Goal: Transaction & Acquisition: Purchase product/service

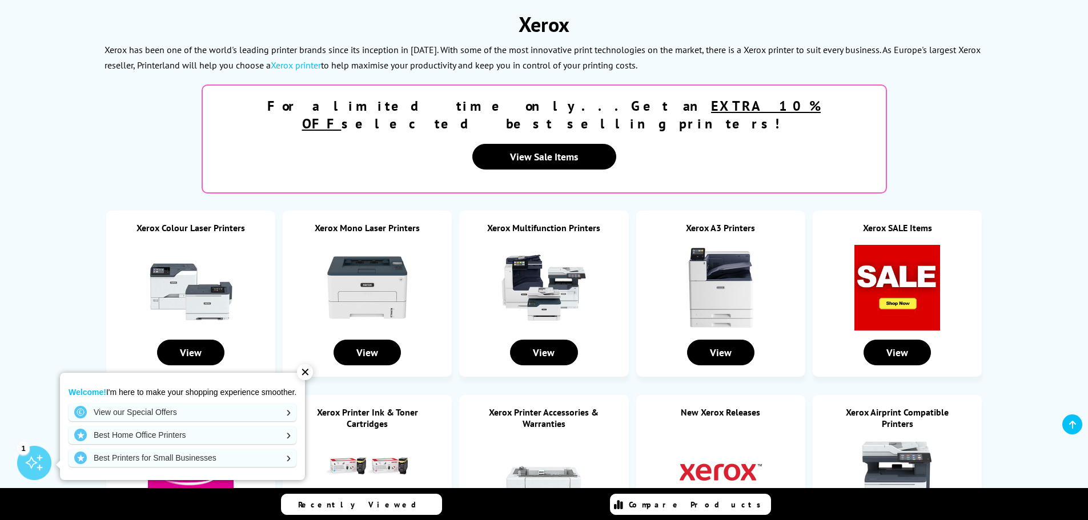
scroll to position [171, 0]
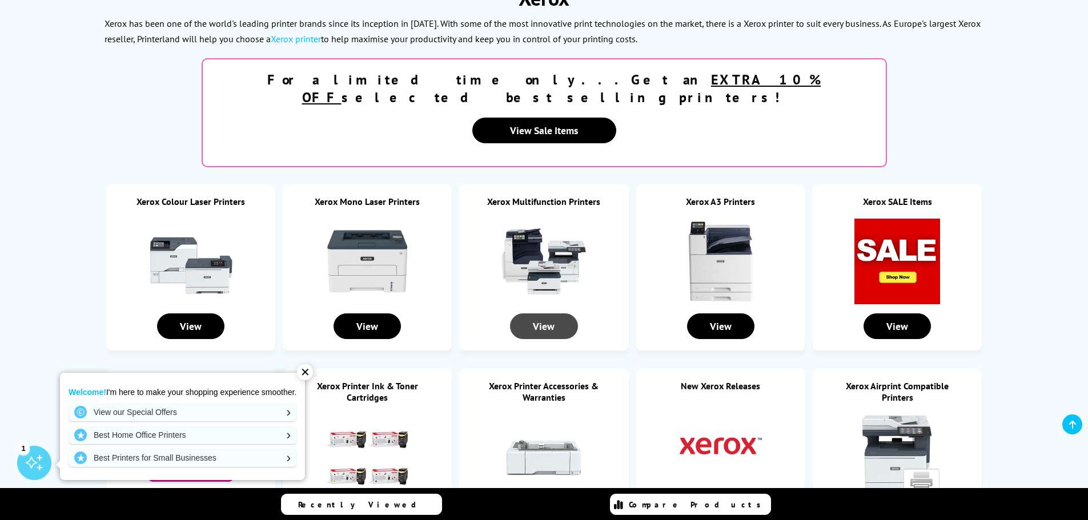
click at [554, 313] on div "View" at bounding box center [543, 326] width 67 height 26
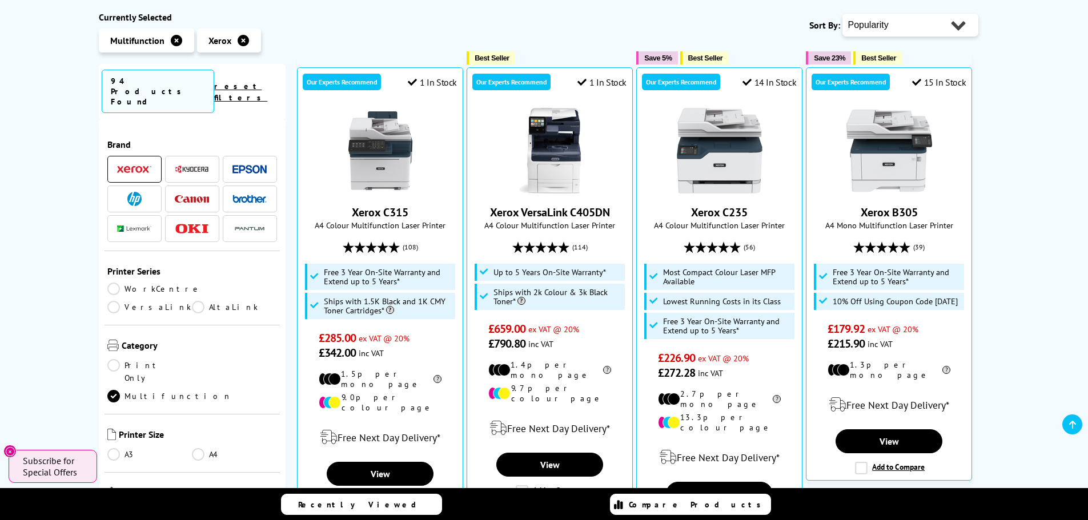
scroll to position [285, 0]
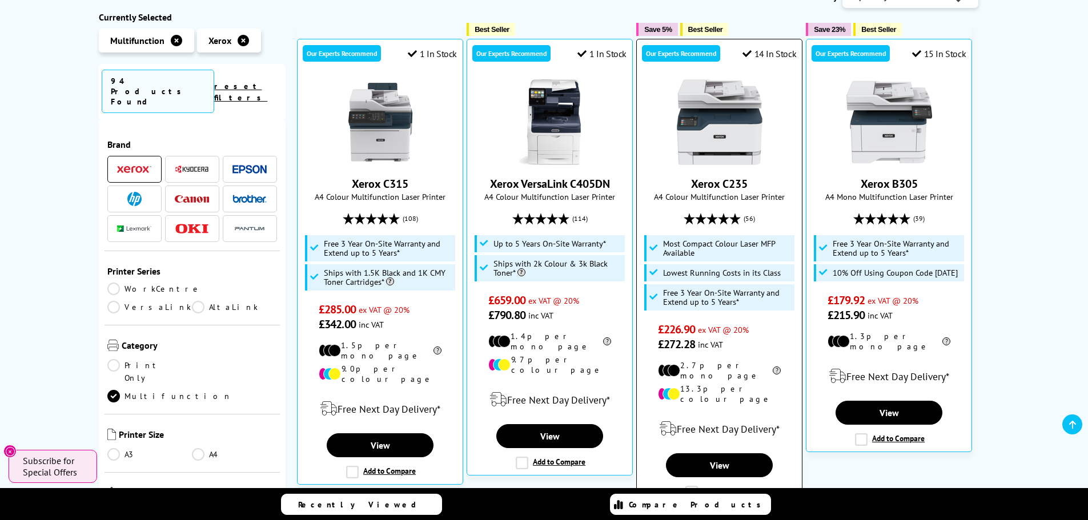
click at [709, 164] on img at bounding box center [720, 122] width 86 height 86
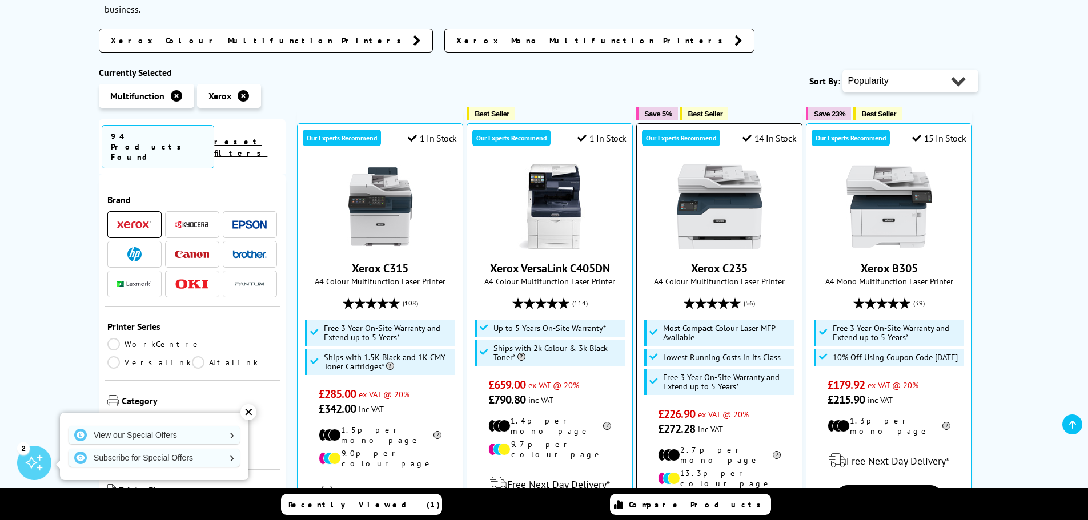
scroll to position [228, 0]
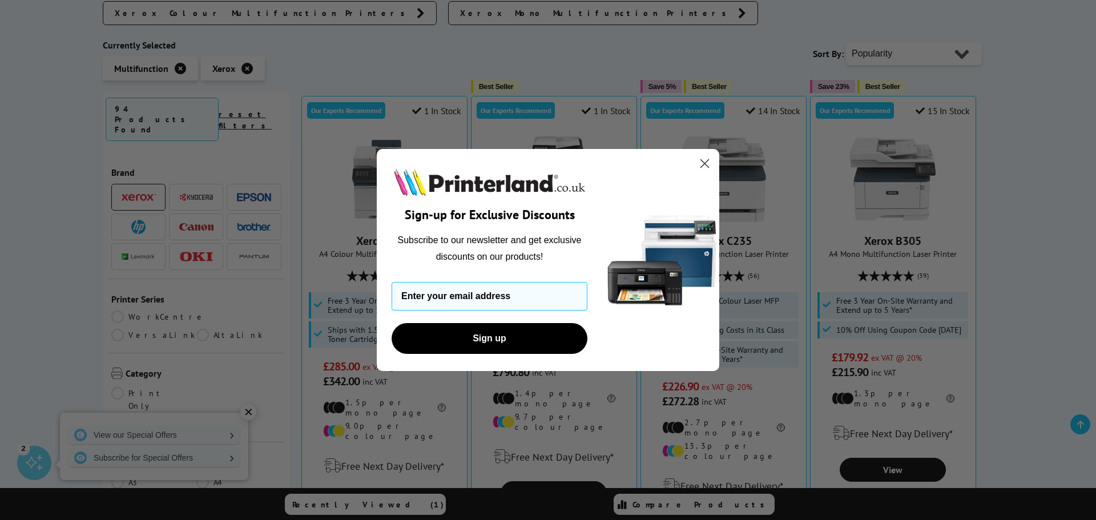
click at [707, 160] on circle "Close dialog" at bounding box center [704, 163] width 19 height 19
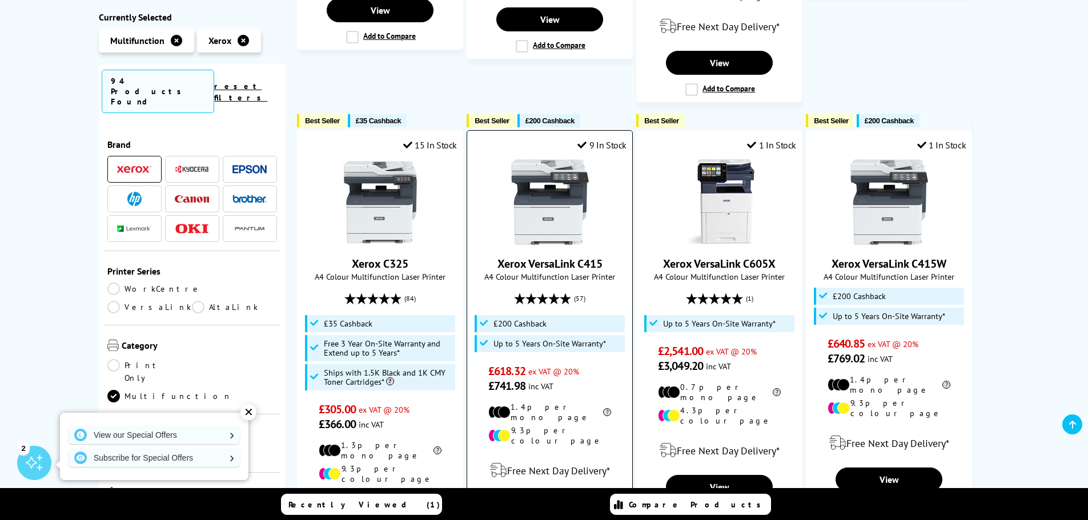
scroll to position [1142, 0]
click at [569, 256] on link "Xerox VersaLink C415" at bounding box center [549, 263] width 105 height 15
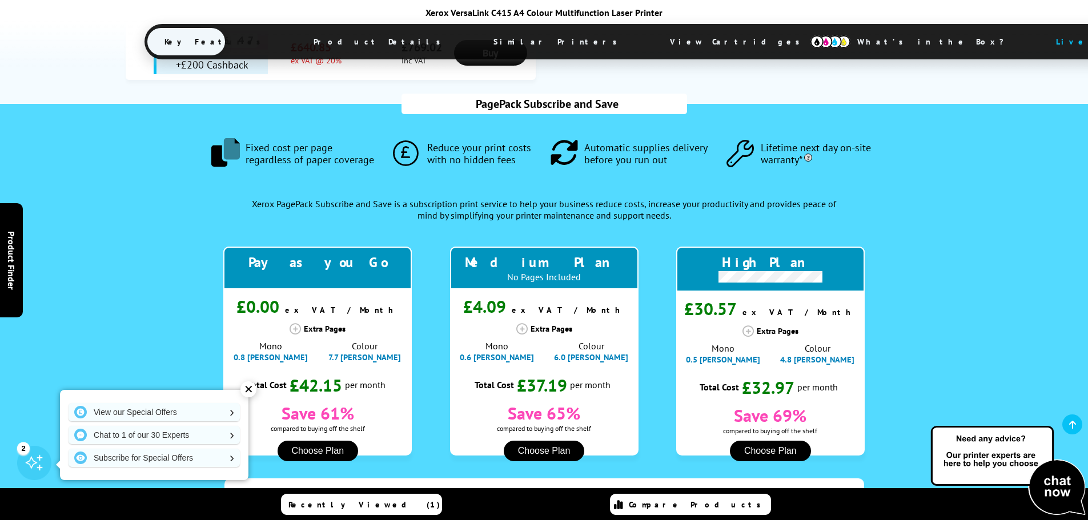
scroll to position [1142, 0]
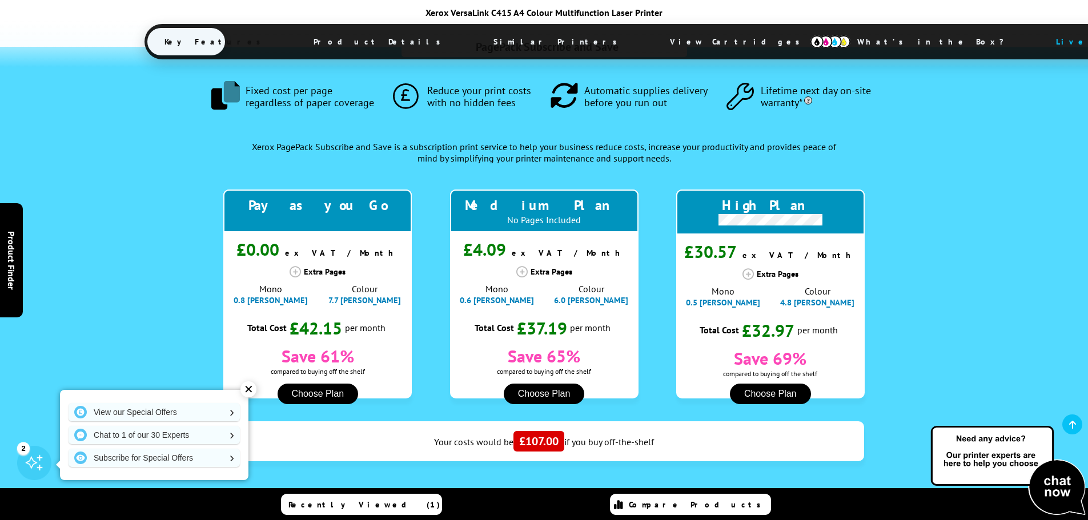
click at [768, 285] on div "Mono 0.5 [PERSON_NAME]" at bounding box center [723, 296] width 92 height 22
click at [751, 268] on icon at bounding box center [747, 273] width 11 height 11
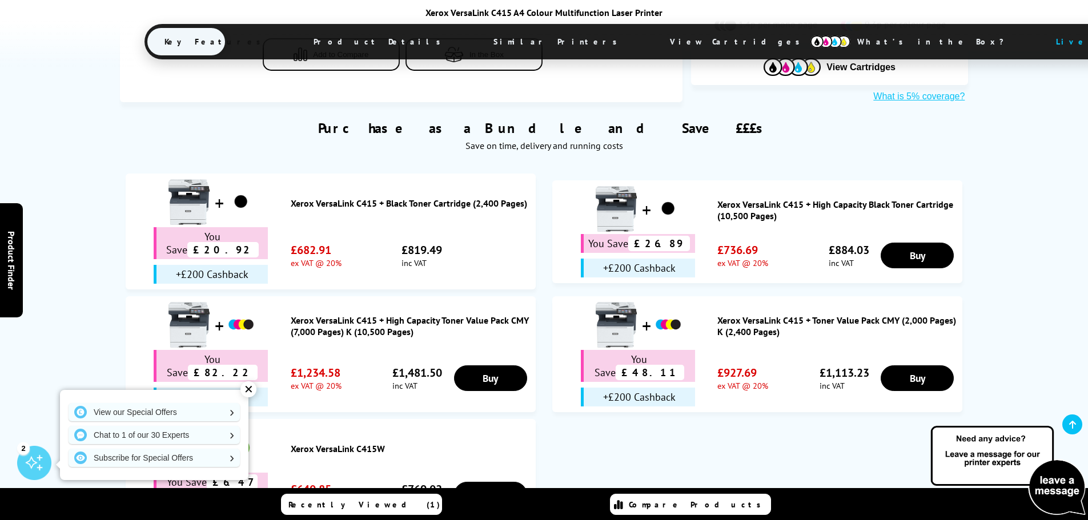
scroll to position [628, 0]
